Goal: Navigation & Orientation: Find specific page/section

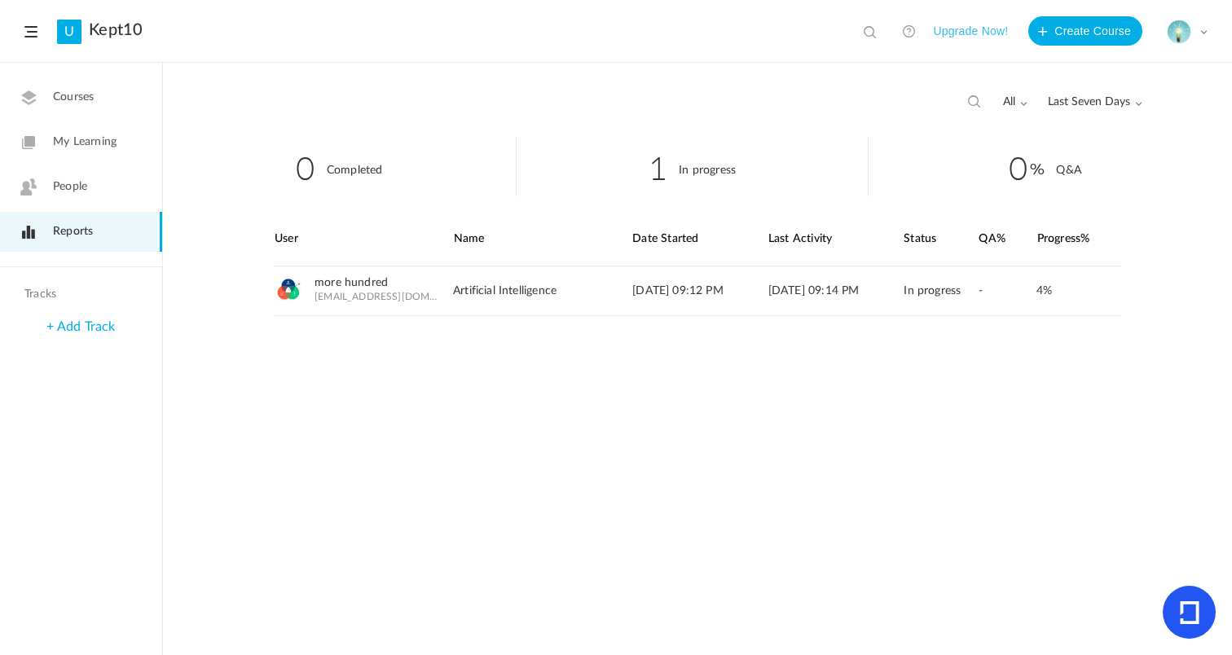
click at [67, 184] on span "People" at bounding box center [70, 186] width 34 height 17
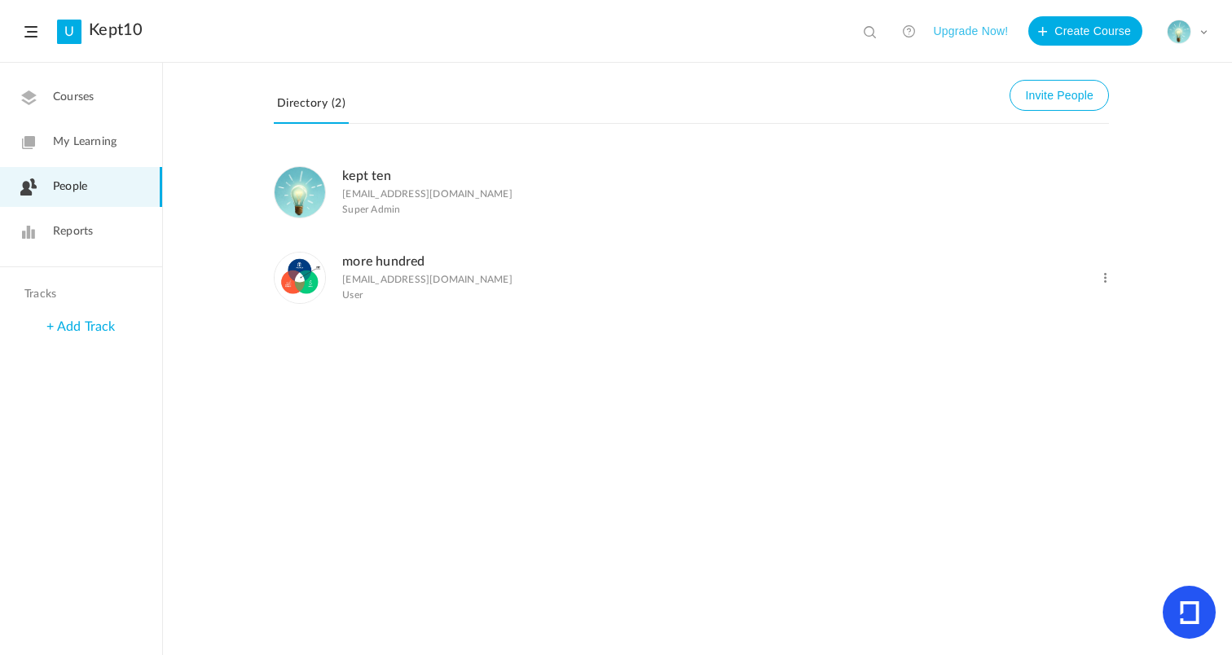
click at [69, 144] on span "My Learning" at bounding box center [85, 142] width 64 height 17
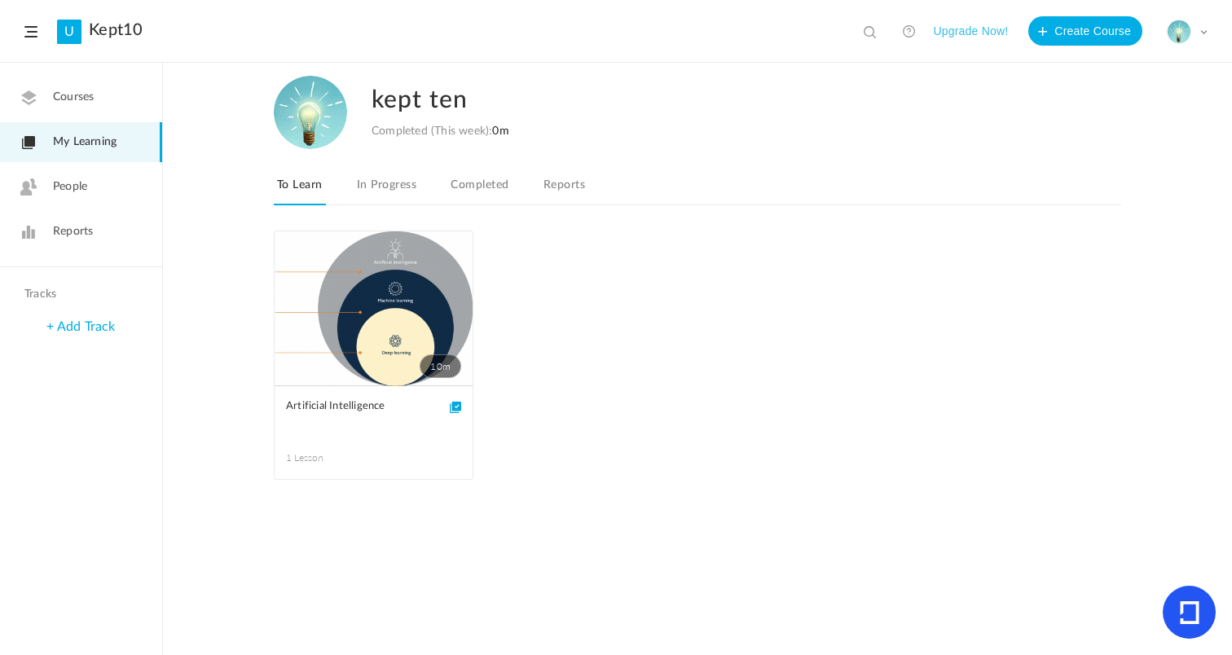
click at [68, 99] on span "Courses" at bounding box center [73, 97] width 41 height 17
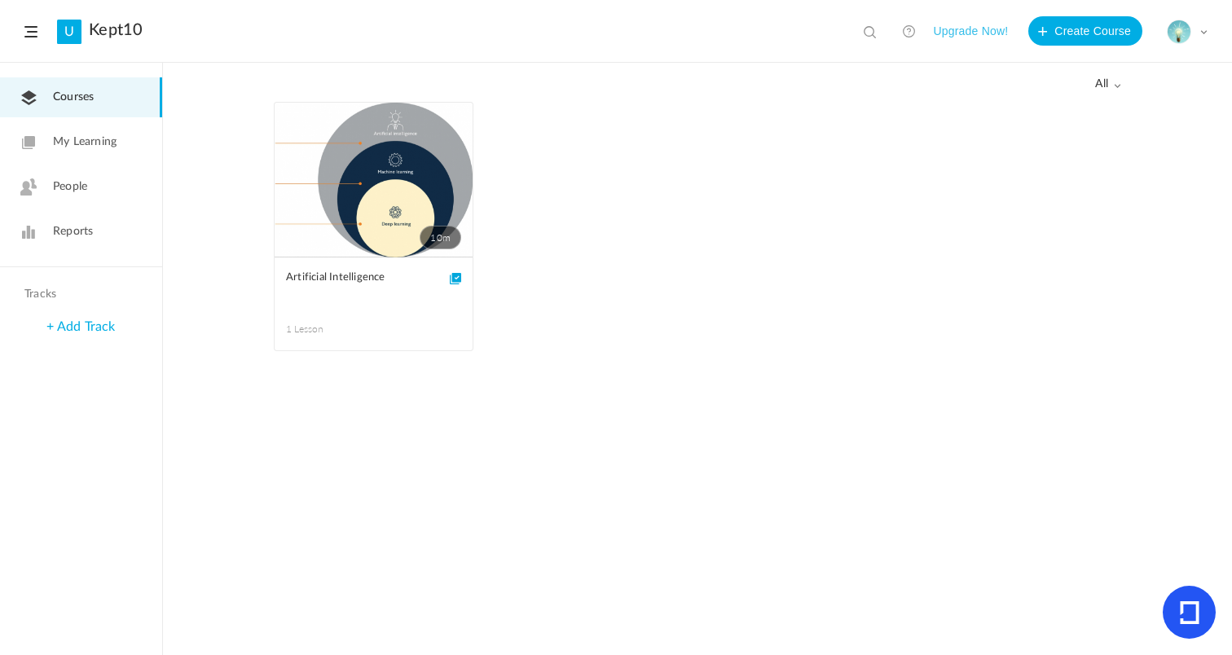
click at [69, 183] on span "People" at bounding box center [70, 186] width 34 height 17
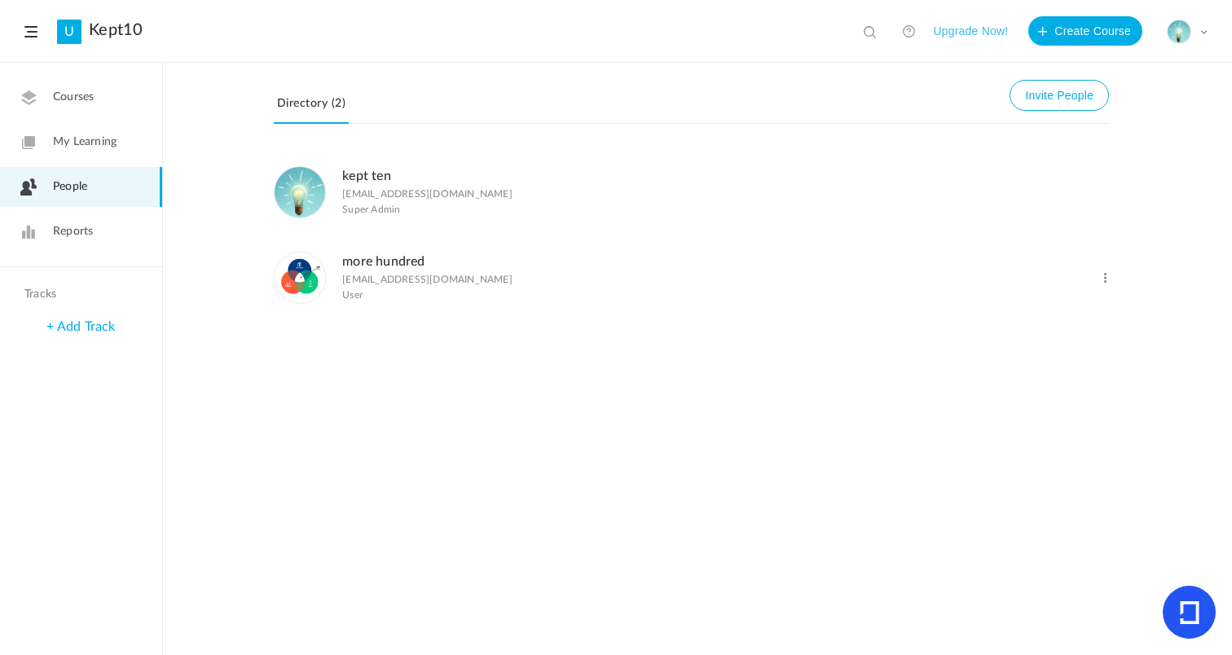
click at [1109, 283] on span at bounding box center [1105, 278] width 15 height 15
click at [1060, 224] on link "Change Role" at bounding box center [1052, 216] width 121 height 30
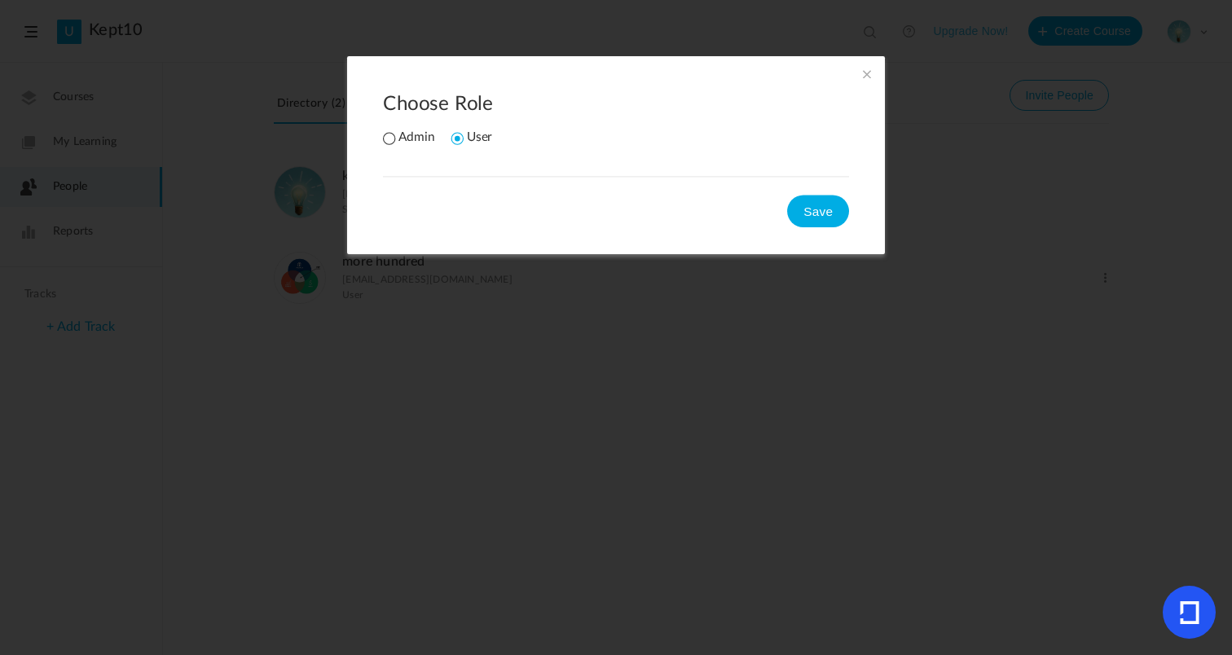
click at [870, 77] on span at bounding box center [867, 74] width 18 height 18
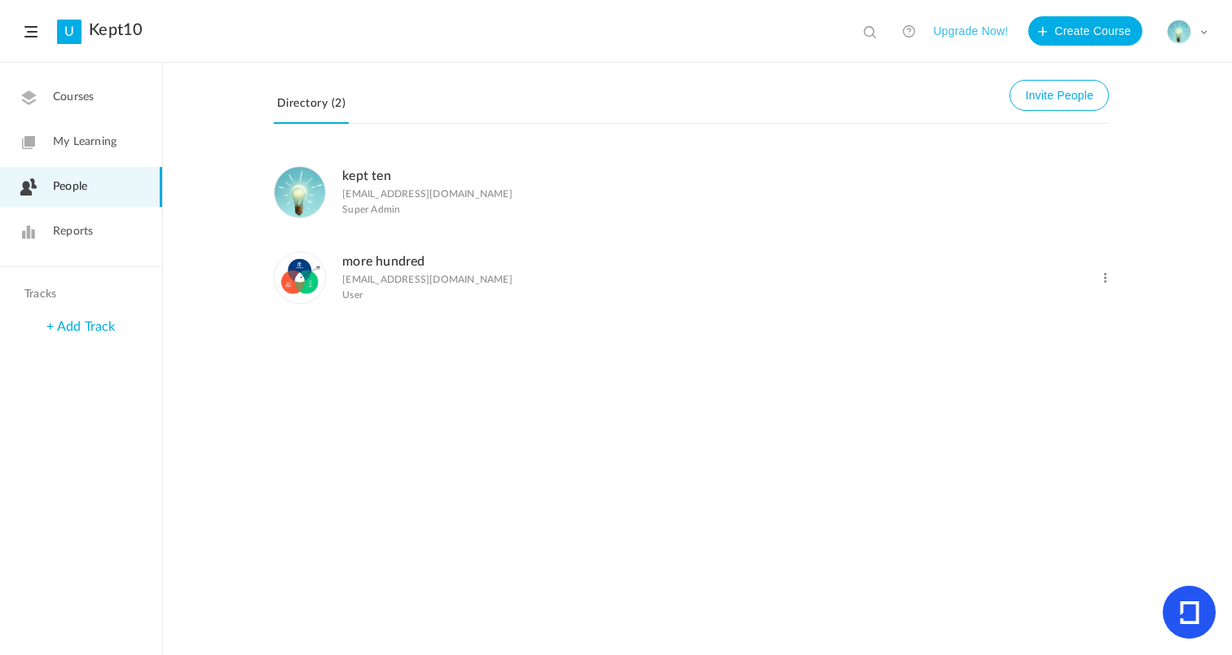
click at [301, 457] on div "kept ten [EMAIL_ADDRESS][DOMAIN_NAME] Super Admin more hundred [EMAIL_ADDRESS][…" at bounding box center [697, 402] width 1069 height 506
click at [1201, 30] on span at bounding box center [1204, 32] width 8 height 8
click at [1080, 168] on link "Logout" at bounding box center [1130, 163] width 153 height 30
